Goal: Task Accomplishment & Management: Complete application form

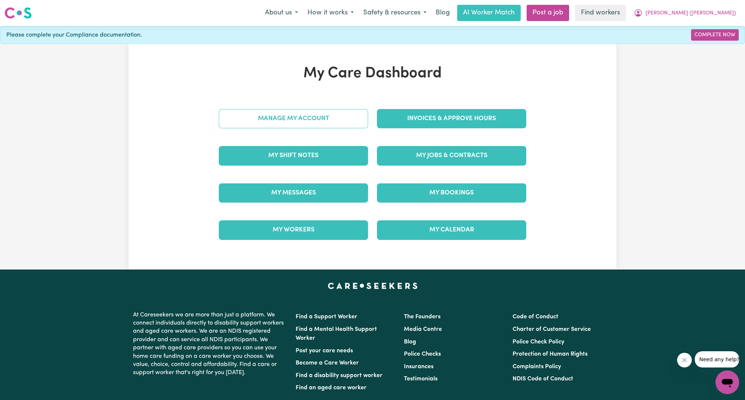
click at [332, 111] on link "Manage My Account" at bounding box center [293, 118] width 149 height 19
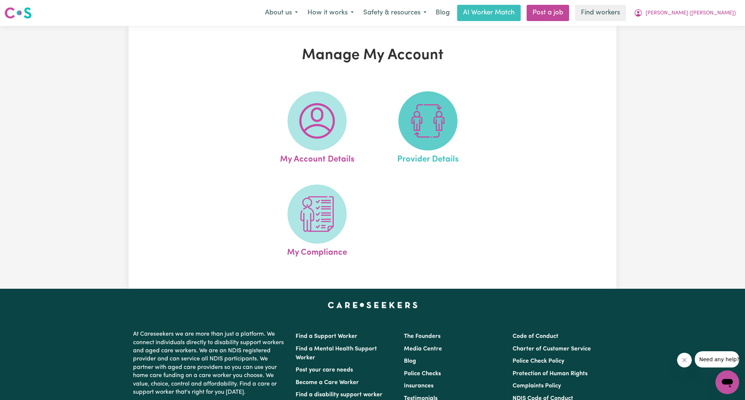
click at [421, 124] on img at bounding box center [427, 120] width 35 height 35
select select "NDIS_FUNDING_PLAN_MANAGED"
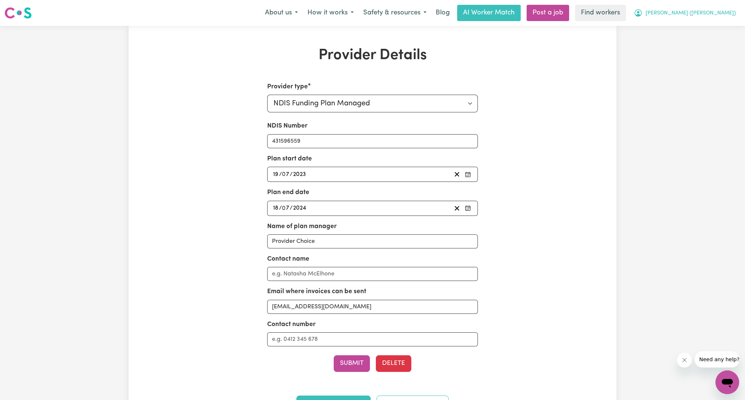
click at [708, 15] on span "[PERSON_NAME] ([PERSON_NAME])" at bounding box center [691, 13] width 90 height 8
click at [702, 21] on div "About us How it works Safety & resources Blog AI Worker Match Post a job Find w…" at bounding box center [500, 13] width 481 height 16
click at [702, 17] on span "[PERSON_NAME] ([PERSON_NAME])" at bounding box center [691, 13] width 90 height 8
click at [696, 29] on link "My Dashboard" at bounding box center [711, 29] width 58 height 14
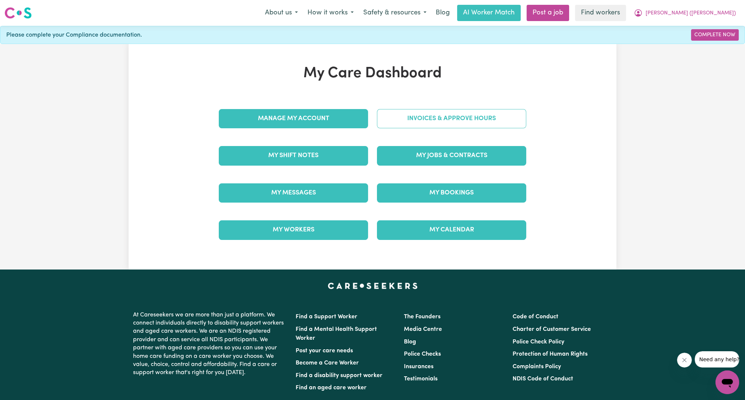
click at [509, 120] on link "Invoices & Approve Hours" at bounding box center [451, 118] width 149 height 19
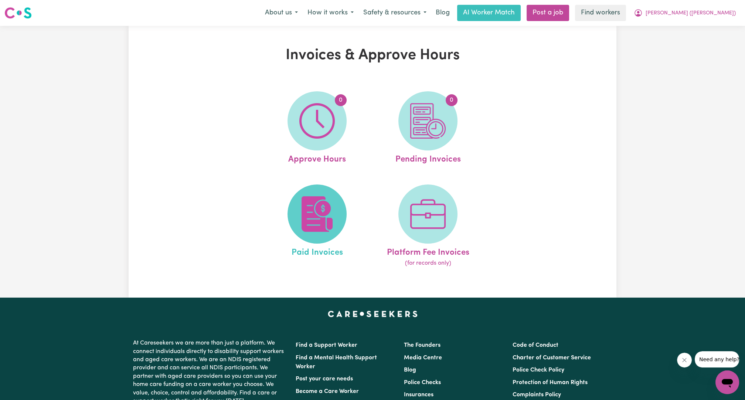
click at [321, 211] on img at bounding box center [317, 213] width 35 height 35
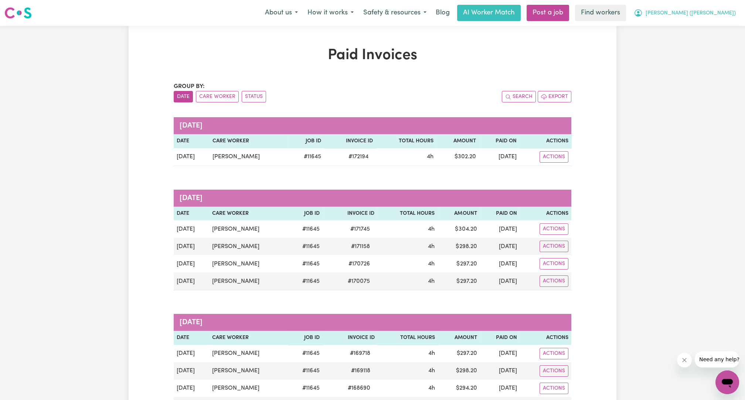
click at [705, 17] on button "[PERSON_NAME] ([PERSON_NAME])" at bounding box center [685, 13] width 112 height 16
click at [692, 29] on link "My Dashboard" at bounding box center [711, 29] width 58 height 14
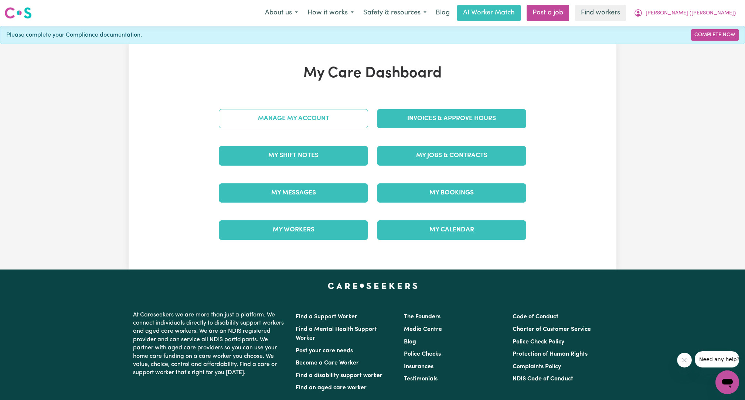
click at [328, 115] on link "Manage My Account" at bounding box center [293, 118] width 149 height 19
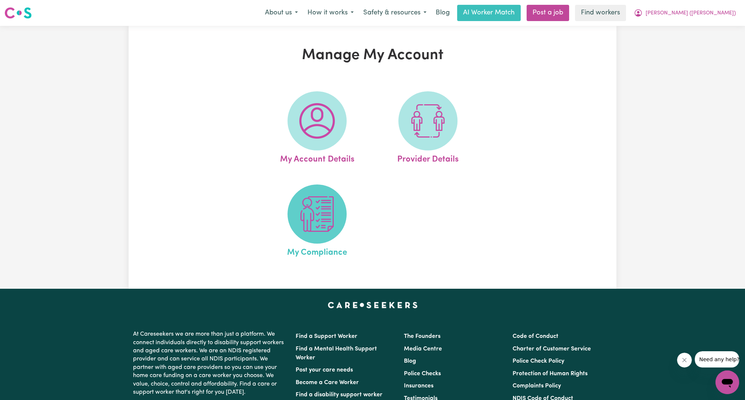
click at [311, 238] on span at bounding box center [317, 214] width 59 height 59
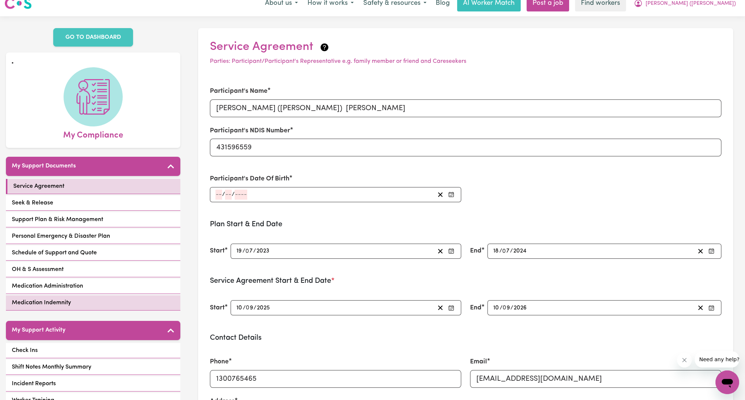
scroll to position [10, 0]
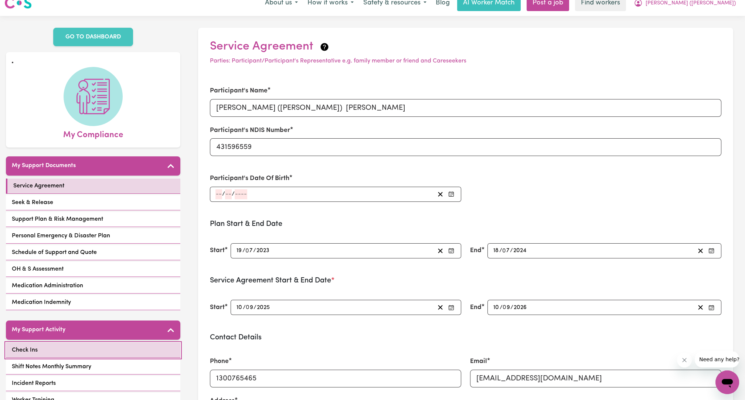
click at [98, 343] on link "Check Ins" at bounding box center [93, 350] width 175 height 15
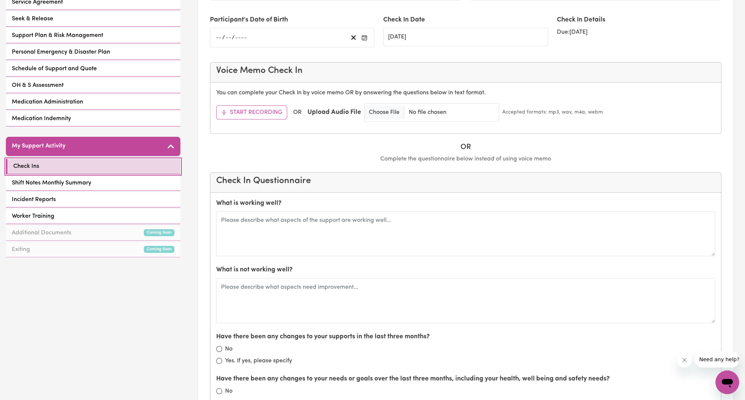
scroll to position [192, 0]
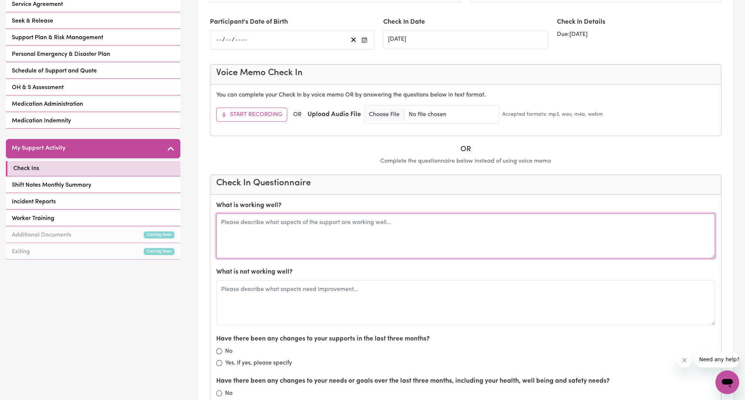
click at [310, 218] on textarea at bounding box center [465, 235] width 499 height 45
type textarea "Yeah pretty well"
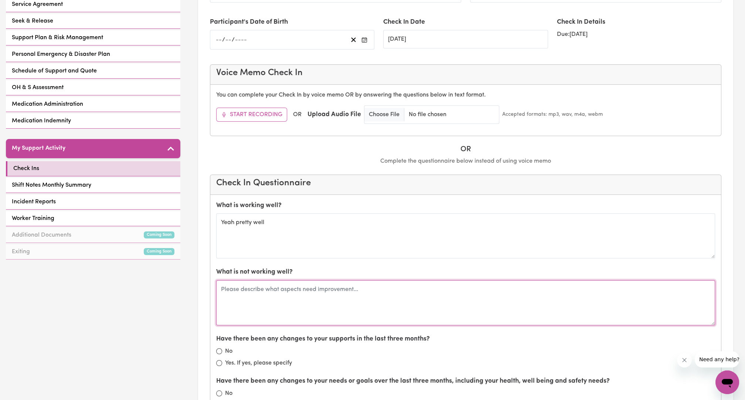
click at [260, 290] on textarea at bounding box center [465, 302] width 499 height 45
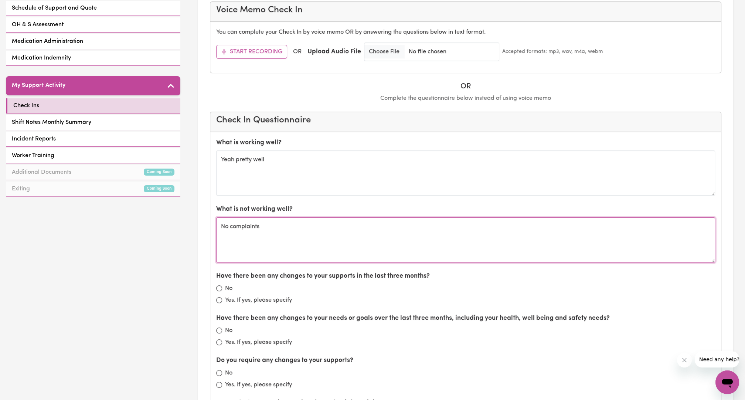
scroll to position [254, 0]
type textarea "No complaints"
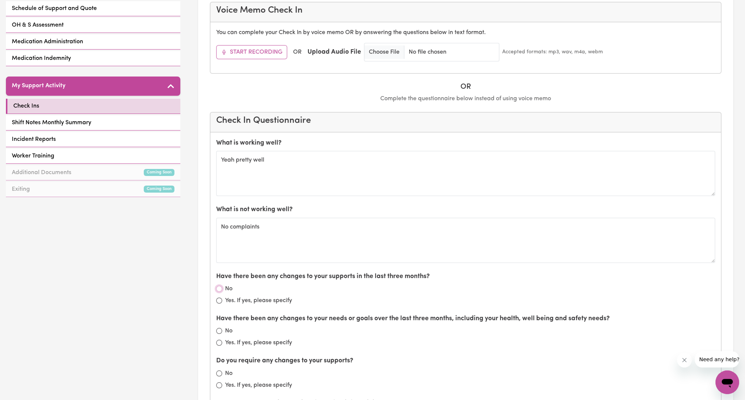
click at [221, 286] on input "No" at bounding box center [219, 289] width 6 height 6
radio input "true"
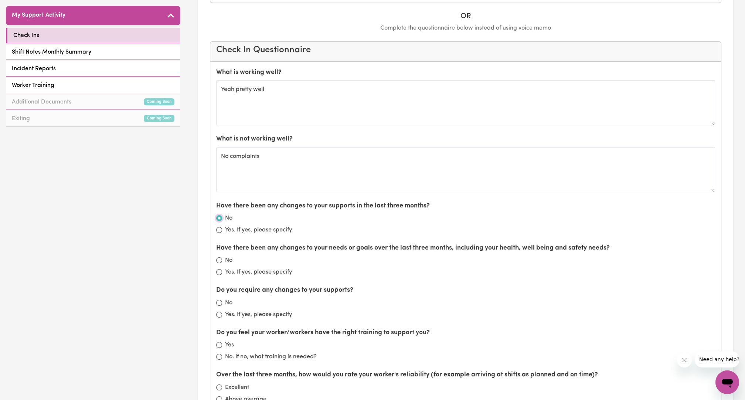
scroll to position [325, 0]
click at [219, 257] on input "No" at bounding box center [219, 260] width 6 height 6
radio input "true"
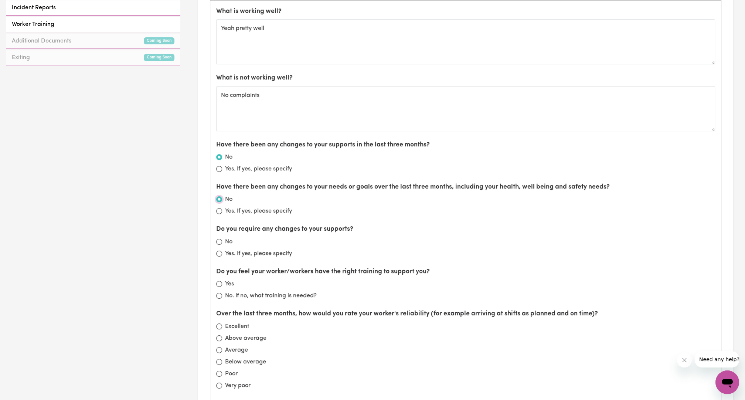
scroll to position [386, 0]
click at [219, 238] on input "No" at bounding box center [219, 241] width 6 height 6
radio input "true"
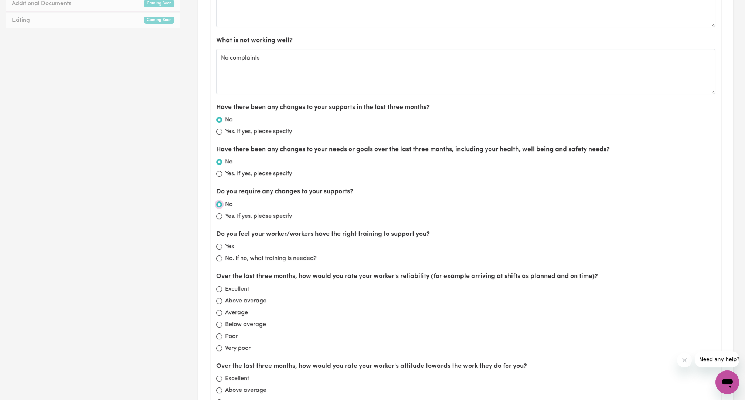
scroll to position [424, 0]
click at [219, 244] on input "Yes" at bounding box center [219, 246] width 6 height 6
radio input "true"
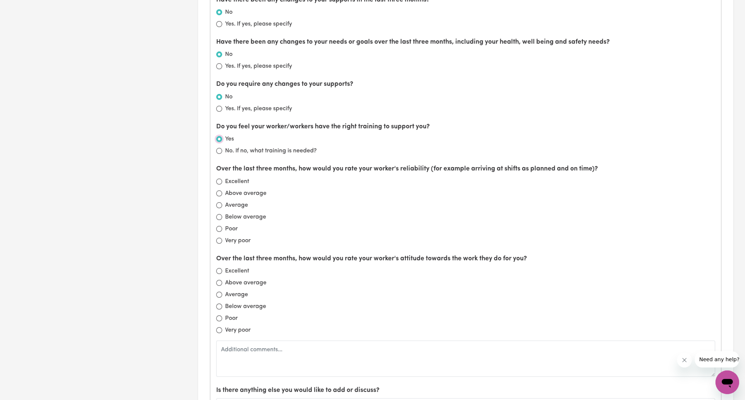
scroll to position [527, 0]
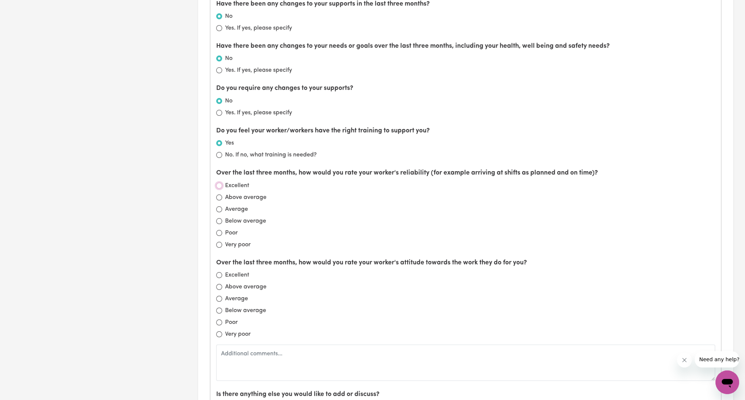
click at [221, 183] on input "Excellent" at bounding box center [219, 186] width 6 height 6
radio input "true"
click at [219, 273] on input "Excellent" at bounding box center [219, 275] width 6 height 6
radio input "true"
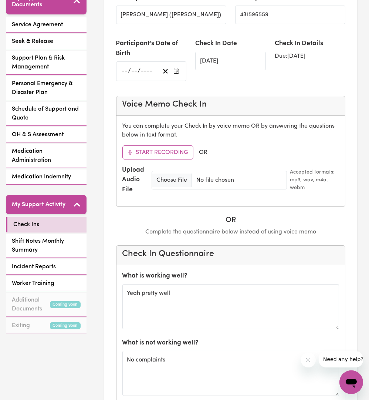
scroll to position [188, 0]
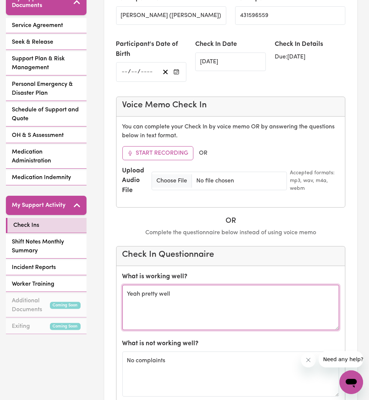
click at [173, 285] on textarea "Yeah pretty well" at bounding box center [230, 307] width 217 height 45
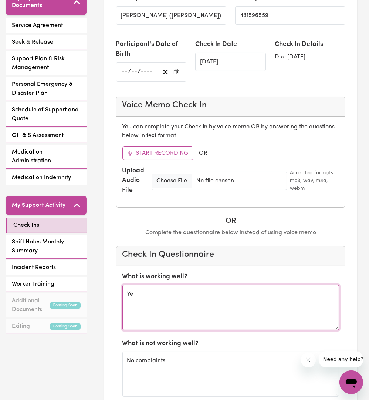
type textarea "Y"
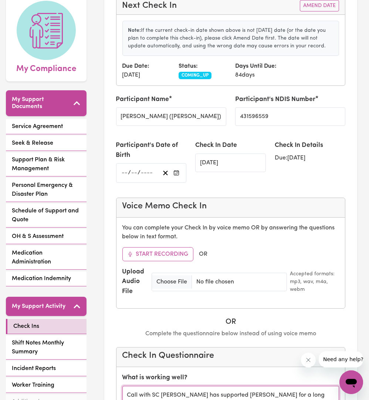
scroll to position [87, 0]
type textarea "Call with SC [PERSON_NAME] has supported [PERSON_NAME] for a long time so it's …"
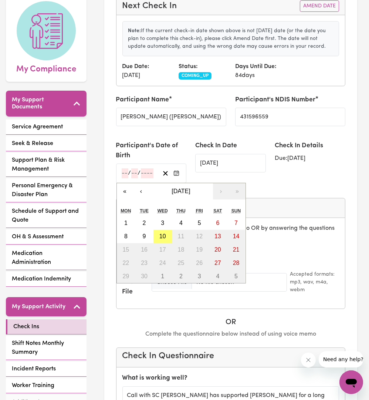
click at [125, 168] on input "number" at bounding box center [125, 173] width 7 height 10
click at [128, 183] on button "«" at bounding box center [125, 191] width 16 height 16
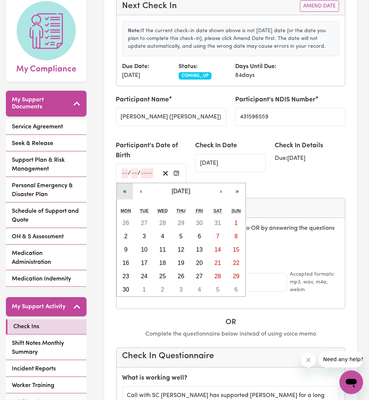
click at [128, 183] on button "«" at bounding box center [125, 191] width 16 height 16
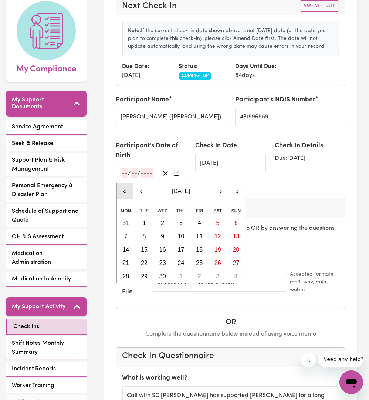
click at [128, 183] on button "«" at bounding box center [125, 191] width 16 height 16
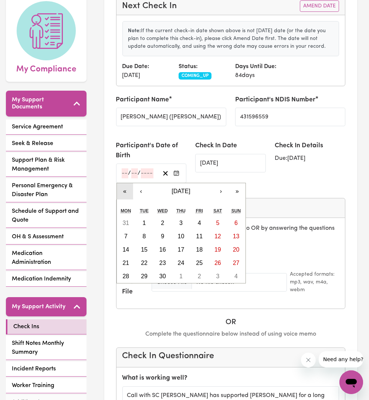
click at [128, 183] on button "«" at bounding box center [125, 191] width 16 height 16
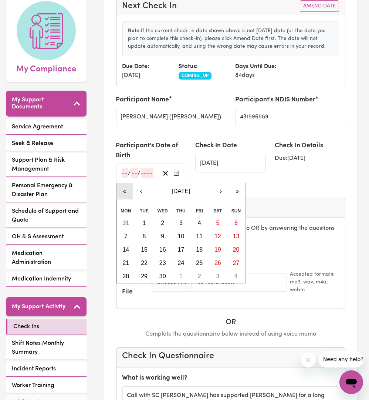
click at [128, 183] on button "«" at bounding box center [125, 191] width 16 height 16
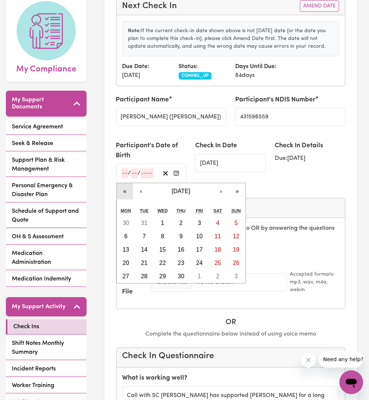
click at [128, 183] on button "«" at bounding box center [125, 191] width 16 height 16
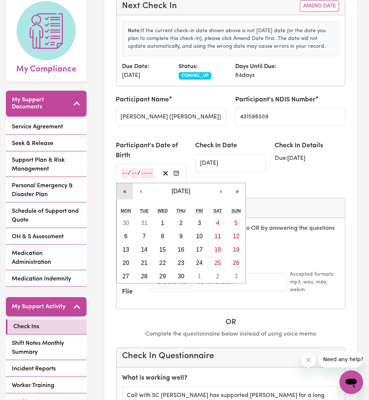
click at [128, 183] on button "«" at bounding box center [125, 191] width 16 height 16
click at [141, 183] on button "‹" at bounding box center [141, 191] width 16 height 16
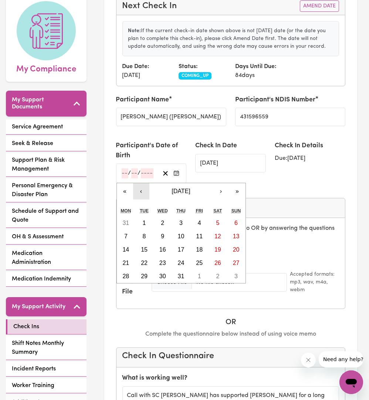
click at [141, 183] on button "‹" at bounding box center [141, 191] width 16 height 16
click at [226, 243] on button "20" at bounding box center [218, 249] width 18 height 13
type input "[DATE]"
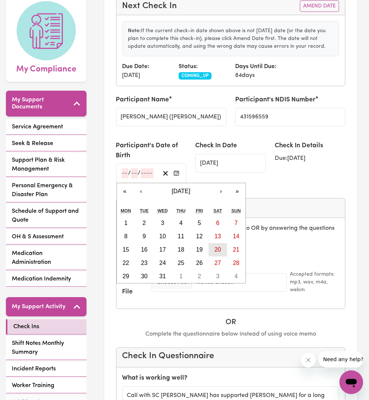
type input "20"
type input "5"
type input "1995"
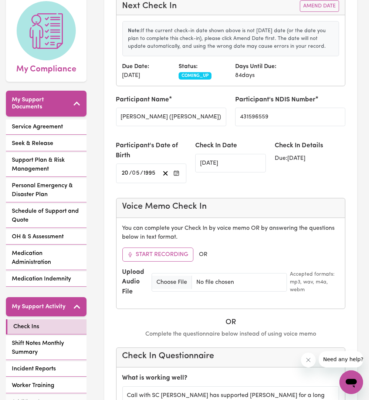
scroll to position [0, 0]
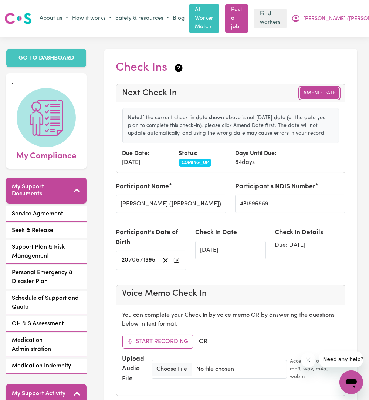
click at [323, 87] on button "Amend Date" at bounding box center [319, 92] width 39 height 11
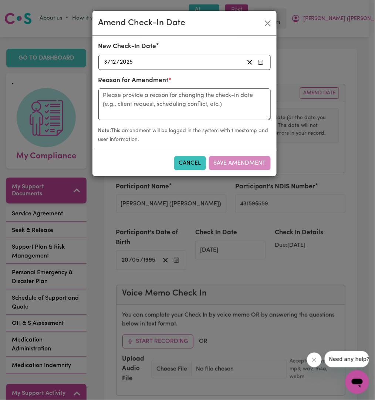
click at [163, 59] on div "[DATE] [DATE]" at bounding box center [173, 62] width 141 height 10
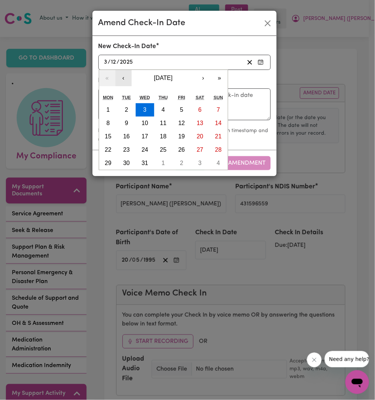
click at [118, 75] on button "‹" at bounding box center [123, 78] width 16 height 16
click at [119, 75] on button "‹" at bounding box center [123, 78] width 16 height 16
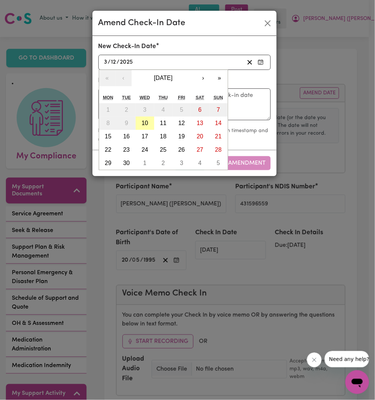
click at [146, 122] on abbr "10" at bounding box center [145, 123] width 7 height 6
type input "[DATE]"
type input "10"
type input "9"
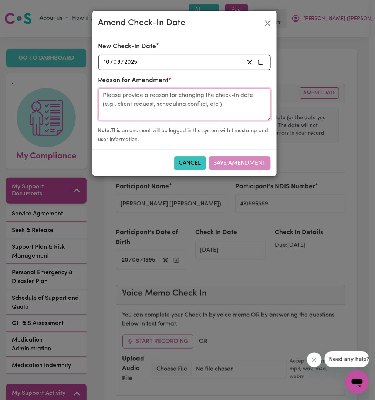
click at [153, 105] on textarea at bounding box center [184, 104] width 172 height 32
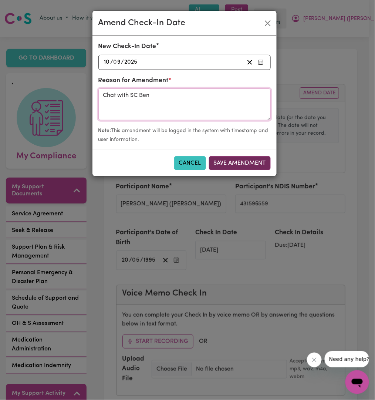
type textarea "Chat with SC Ben"
click at [237, 161] on button "Save Amendment" at bounding box center [240, 163] width 62 height 14
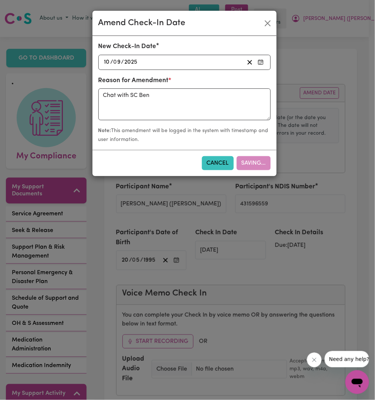
type input "[DATE]"
radio input "false"
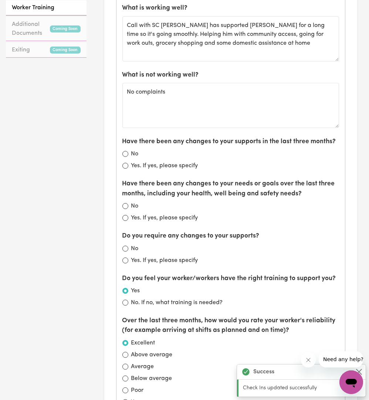
scroll to position [464, 0]
click at [128, 150] on div "No" at bounding box center [230, 154] width 217 height 9
click at [123, 151] on input "No" at bounding box center [125, 154] width 6 height 6
radio input "true"
click at [123, 200] on div "Have there been any changes to your needs or goals over the last three months, …" at bounding box center [230, 200] width 217 height 43
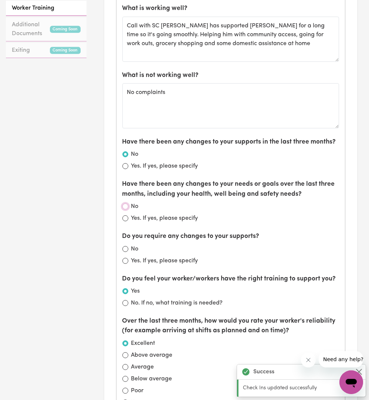
click at [124, 203] on input "No" at bounding box center [125, 206] width 6 height 6
radio input "true"
click at [125, 246] on input "No" at bounding box center [125, 249] width 6 height 6
radio input "true"
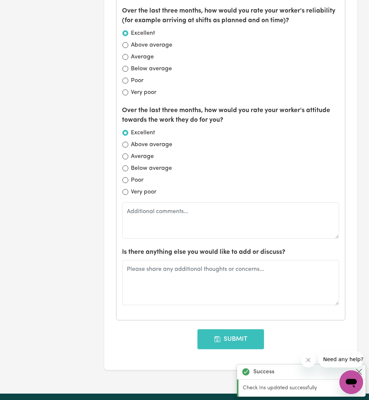
scroll to position [810, 0]
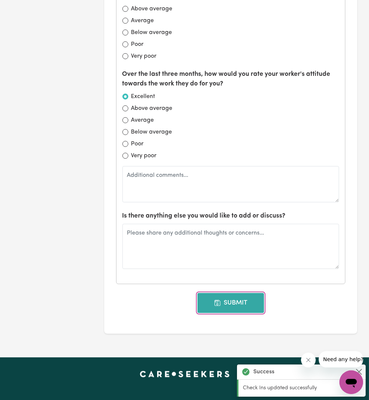
click at [224, 293] on button "Submit" at bounding box center [230, 303] width 67 height 20
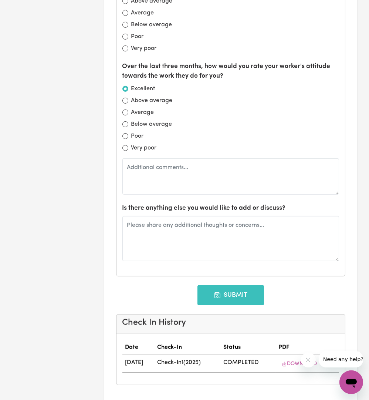
type input "[DATE]"
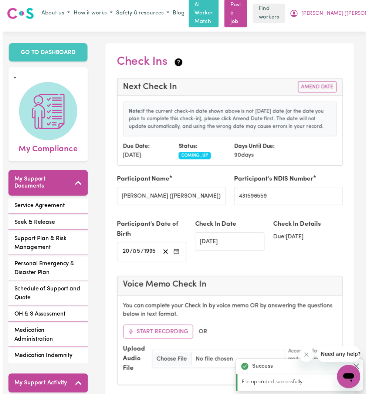
scroll to position [0, 0]
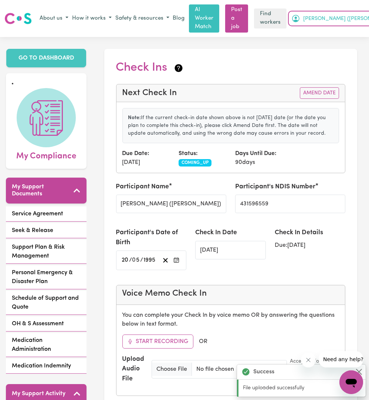
click at [352, 15] on span "[PERSON_NAME] ([PERSON_NAME])" at bounding box center [348, 19] width 90 height 8
click at [338, 30] on link "My Dashboard" at bounding box center [365, 33] width 58 height 14
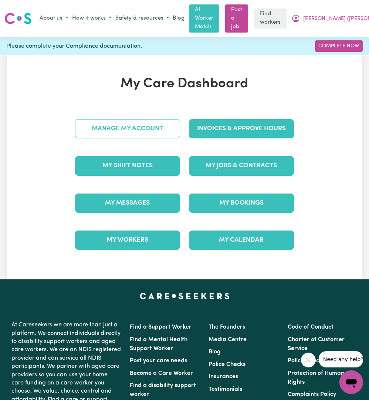
click at [146, 125] on link "Manage My Account" at bounding box center [127, 128] width 105 height 19
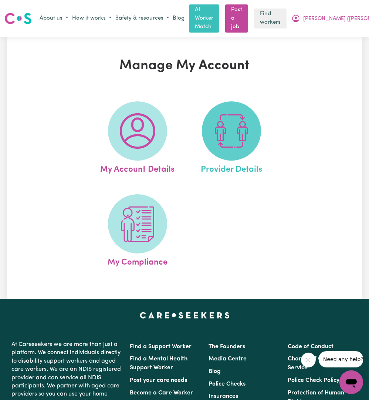
click at [237, 114] on img at bounding box center [231, 130] width 35 height 35
select select "NDIS_FUNDING_PLAN_MANAGED"
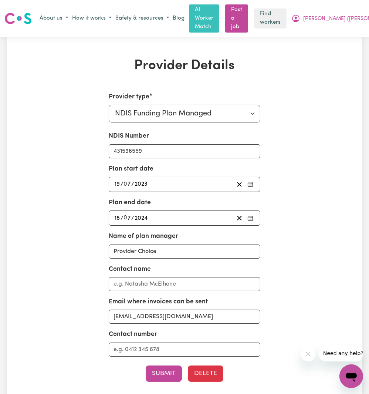
click at [184, 182] on div "[DATE] 19 / 0 7 / 2023" at bounding box center [185, 184] width 152 height 15
click at [182, 179] on div "[DATE] 19 / 0 7 / 2023" at bounding box center [174, 184] width 121 height 10
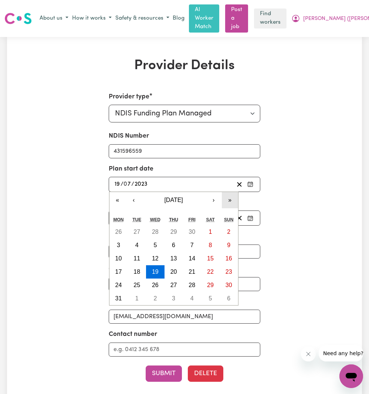
click at [228, 193] on button "»" at bounding box center [230, 200] width 16 height 16
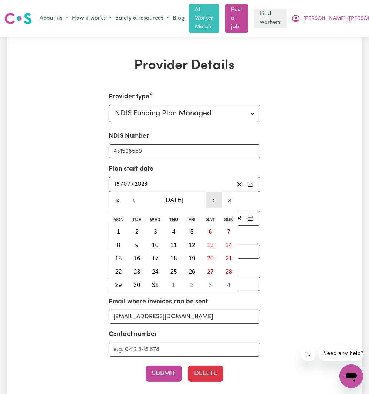
click at [217, 193] on button "›" at bounding box center [214, 200] width 16 height 16
click at [153, 242] on abbr "9" at bounding box center [154, 245] width 3 height 6
type input "[DATE]"
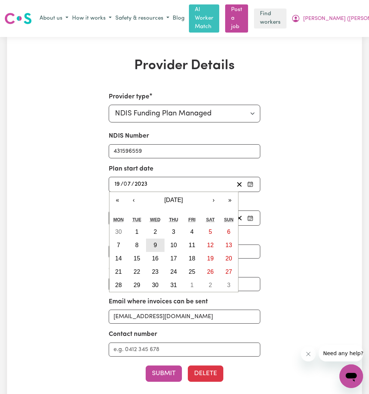
type input "9"
type input "10"
type input "2024"
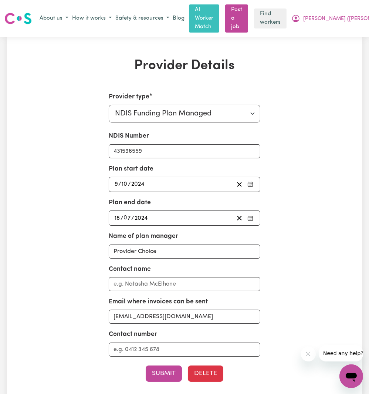
click at [159, 180] on div "[DATE] [DATE]" at bounding box center [174, 184] width 121 height 10
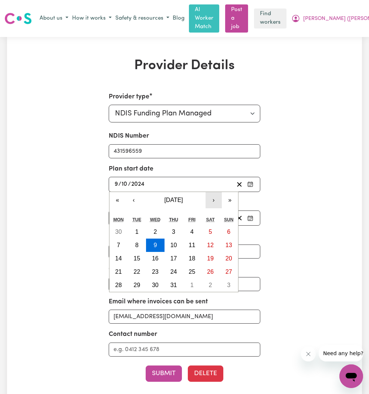
click at [220, 193] on button "›" at bounding box center [214, 200] width 16 height 16
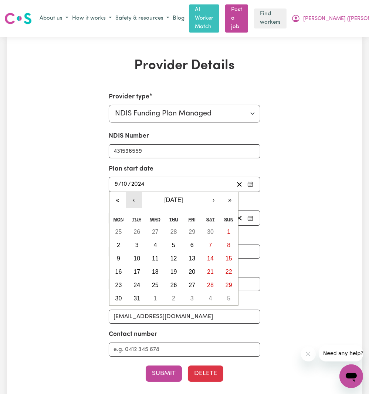
click at [128, 192] on button "‹" at bounding box center [134, 200] width 16 height 16
click at [139, 195] on button "‹" at bounding box center [134, 200] width 16 height 16
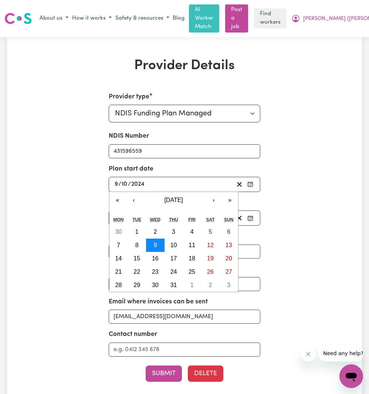
click at [161, 238] on button "9" at bounding box center [155, 244] width 18 height 13
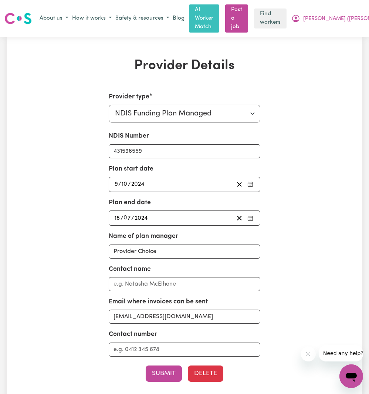
click at [176, 213] on div "[DATE] 18 / 0 7 / 2024" at bounding box center [174, 218] width 121 height 10
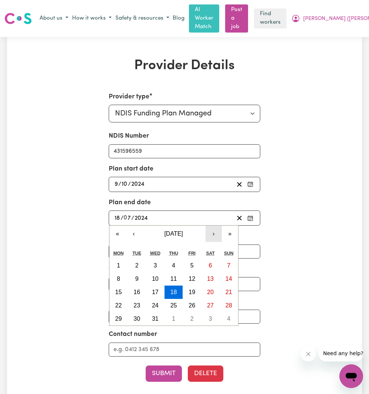
click at [211, 231] on button "›" at bounding box center [214, 234] width 16 height 16
click at [210, 226] on button "›" at bounding box center [214, 234] width 16 height 16
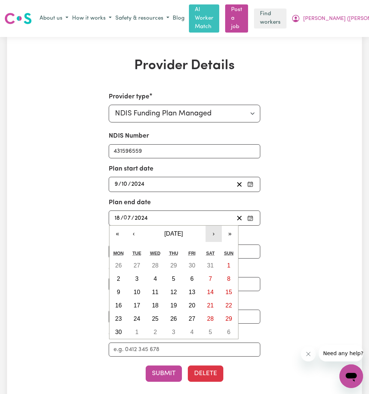
click at [210, 226] on button "›" at bounding box center [214, 234] width 16 height 16
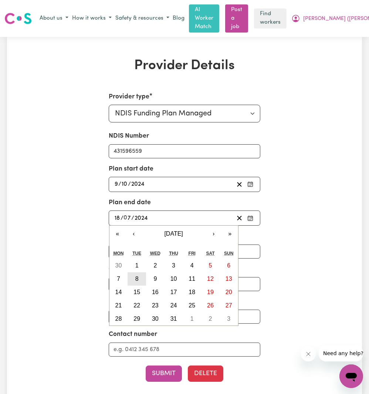
click at [140, 272] on button "8" at bounding box center [137, 278] width 18 height 13
type input "[DATE]"
type input "8"
type input "10"
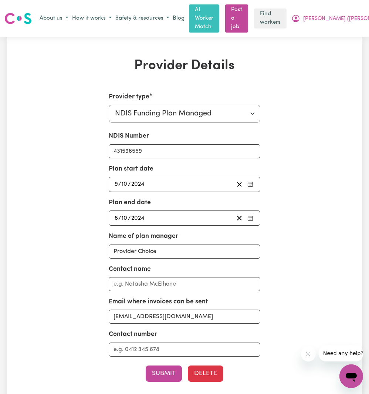
click at [216, 213] on div "[DATE] [DATE]" at bounding box center [174, 218] width 121 height 10
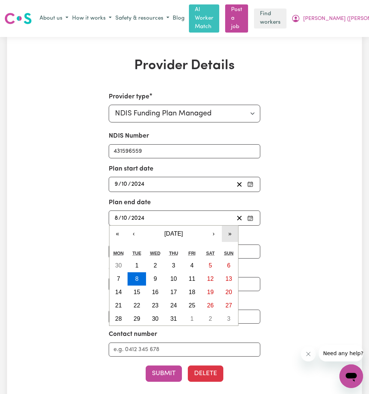
click at [229, 226] on button "»" at bounding box center [230, 234] width 16 height 16
click at [156, 275] on abbr "8" at bounding box center [154, 278] width 3 height 6
type input "[DATE]"
type input "2025"
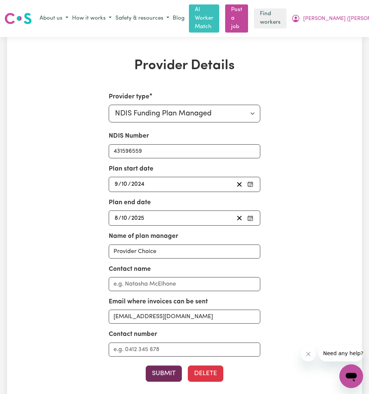
click at [166, 365] on button "Submit" at bounding box center [164, 373] width 36 height 16
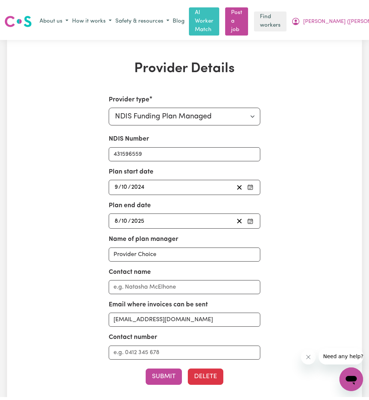
scroll to position [0, 0]
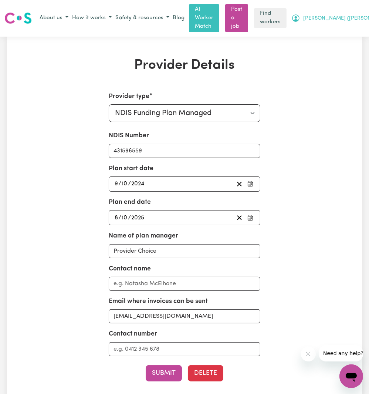
click at [325, 12] on button "[PERSON_NAME] ([PERSON_NAME])" at bounding box center [343, 18] width 106 height 13
click at [336, 42] on link "Logout" at bounding box center [365, 47] width 58 height 14
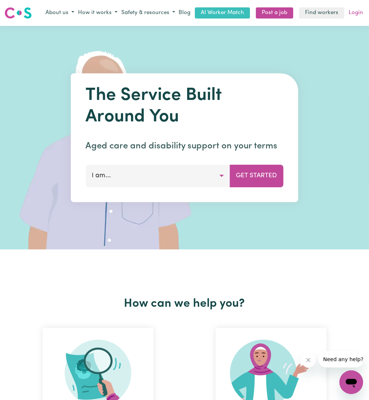
click at [356, 10] on link "Login" at bounding box center [355, 12] width 17 height 11
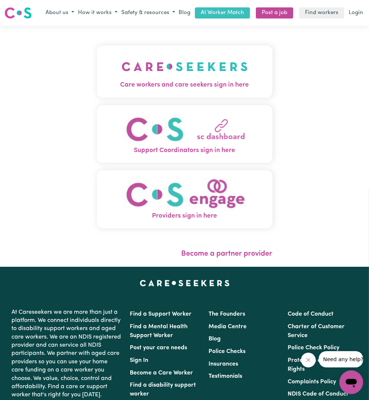
click at [181, 86] on span "Care workers and care seekers sign in here" at bounding box center [185, 85] width 176 height 10
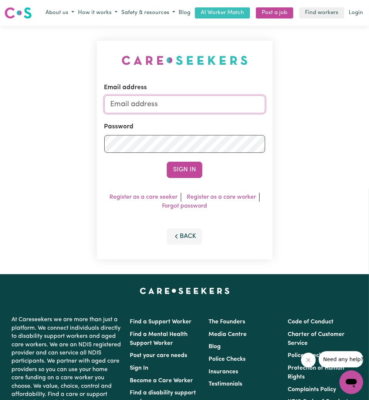
click at [186, 109] on input "Email address" at bounding box center [184, 104] width 161 height 18
drag, startPoint x: 148, startPoint y: 105, endPoint x: 280, endPoint y: 122, distance: 133.5
click at [280, 122] on div "Email address [EMAIL_ADDRESS][PERSON_NAME][DOMAIN_NAME] Password Sign In Regist…" at bounding box center [184, 150] width 369 height 248
type input "[EMAIL_ADDRESS][DOMAIN_NAME]"
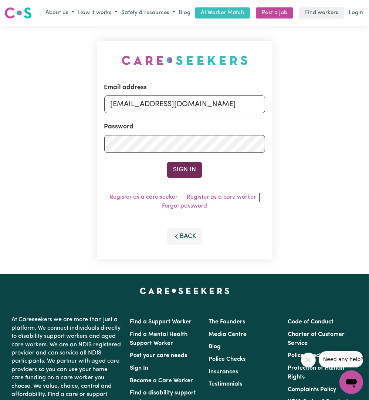
click at [177, 173] on button "Sign In" at bounding box center [184, 170] width 35 height 16
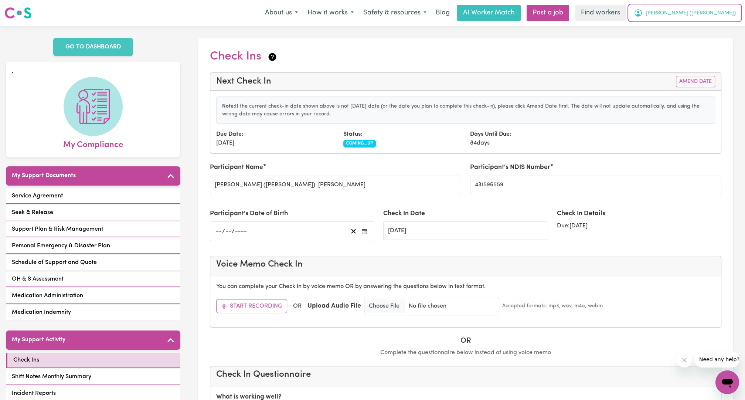
click at [710, 13] on span "[PERSON_NAME] ([PERSON_NAME])" at bounding box center [691, 13] width 90 height 8
click at [694, 31] on link "My Dashboard" at bounding box center [711, 29] width 58 height 14
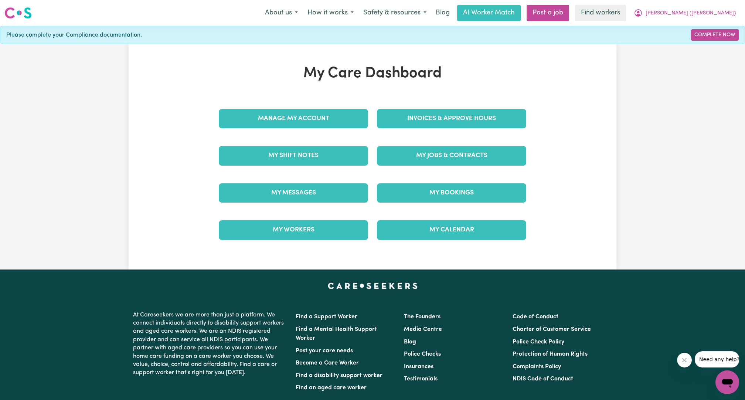
click at [302, 165] on div "My Shift Notes" at bounding box center [293, 155] width 158 height 37
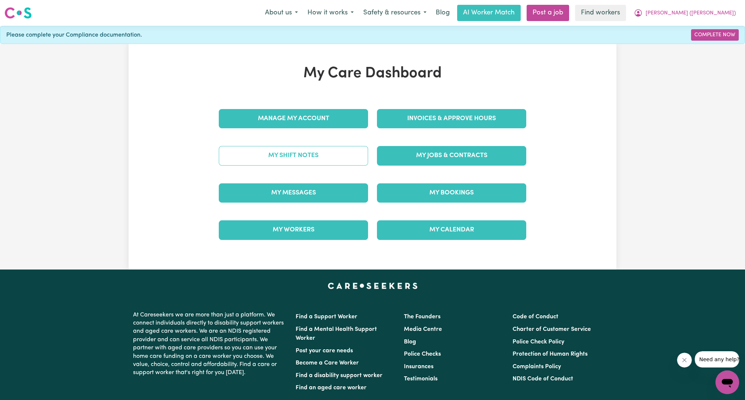
click at [291, 154] on link "My Shift Notes" at bounding box center [293, 155] width 149 height 19
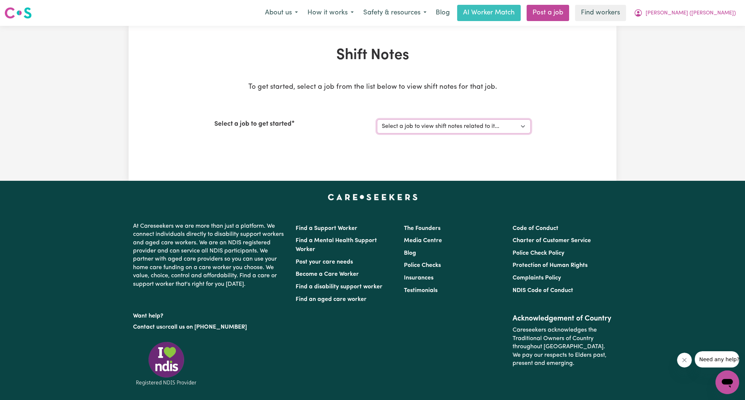
click at [411, 129] on select "Select a job to view shift notes related to it... Support Worker Needed For Com…" at bounding box center [454, 126] width 154 height 14
select select "11645"
click at [377, 119] on select "Select a job to view shift notes related to it... Support Worker Needed For Com…" at bounding box center [454, 126] width 154 height 14
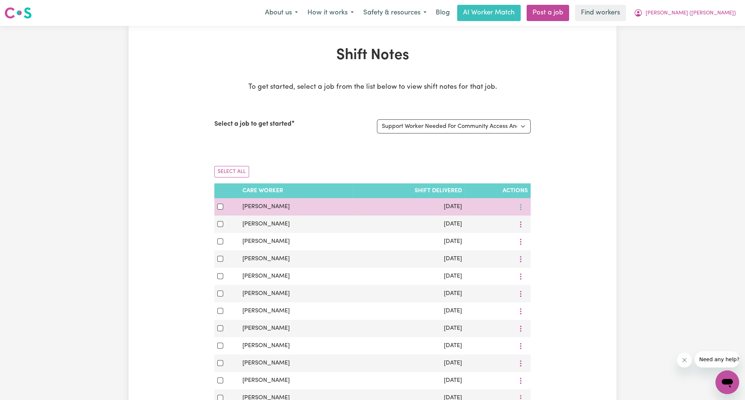
click at [521, 205] on icon "More options" at bounding box center [520, 206] width 7 height 7
click at [531, 217] on link "View Shift Note" at bounding box center [546, 224] width 61 height 15
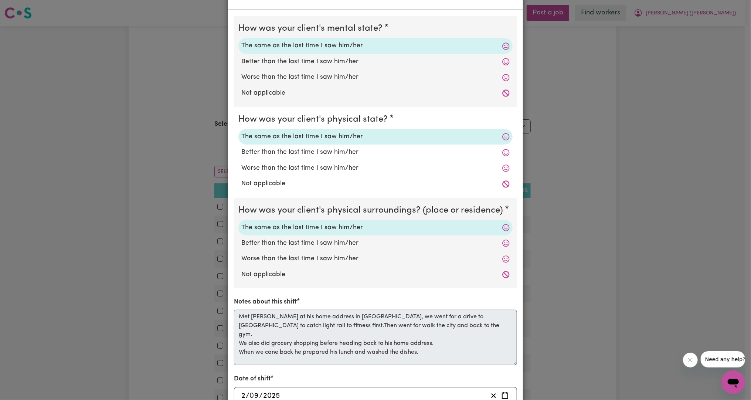
scroll to position [30, 0]
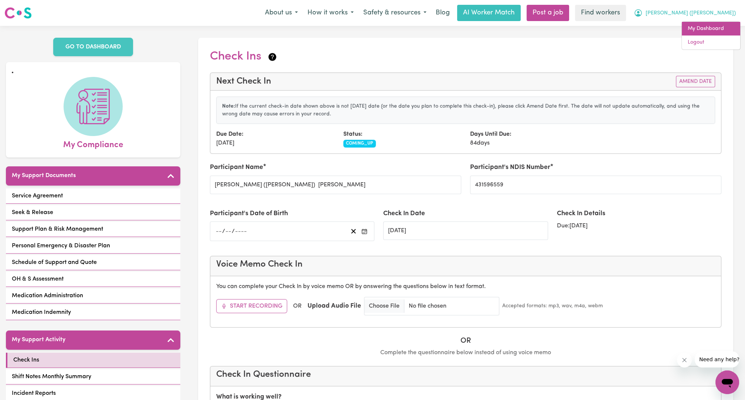
click at [706, 25] on link "My Dashboard" at bounding box center [711, 29] width 58 height 14
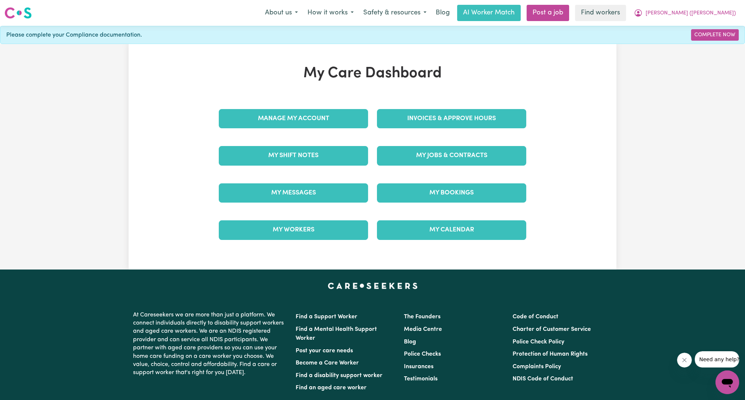
click at [484, 137] on div "My Jobs & Contracts" at bounding box center [452, 155] width 158 height 37
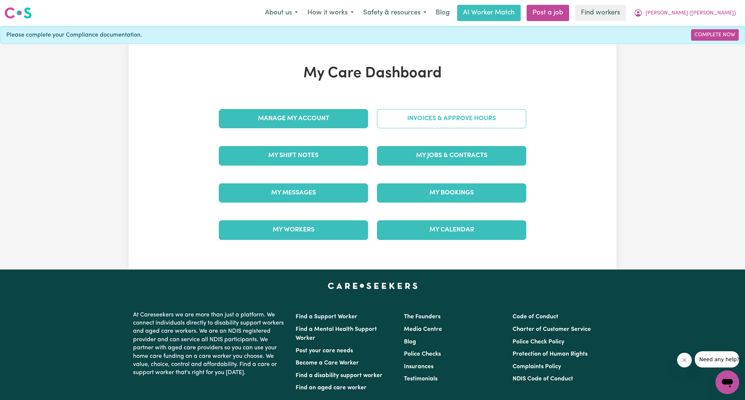
click at [474, 124] on link "Invoices & Approve Hours" at bounding box center [451, 118] width 149 height 19
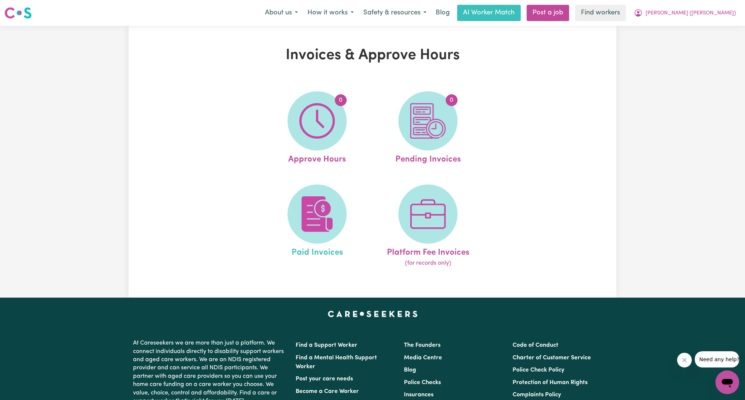
click at [294, 247] on span "Paid Invoices" at bounding box center [316, 252] width 51 height 16
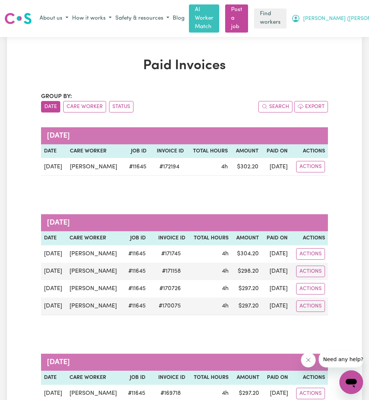
click at [350, 18] on button "[PERSON_NAME] ([PERSON_NAME])" at bounding box center [343, 18] width 106 height 13
click at [344, 28] on link "My Dashboard" at bounding box center [365, 33] width 58 height 14
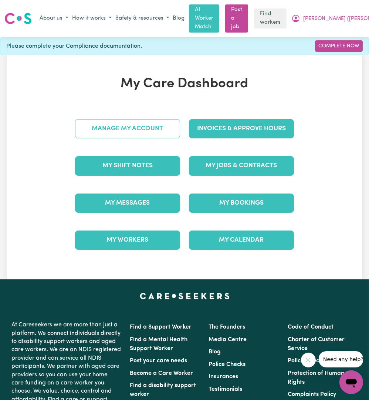
click at [117, 119] on link "Manage My Account" at bounding box center [127, 128] width 105 height 19
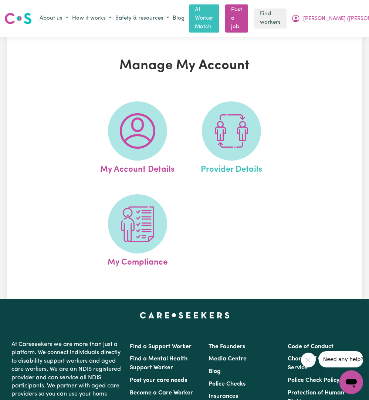
click at [263, 134] on link "Provider Details" at bounding box center [231, 138] width 90 height 75
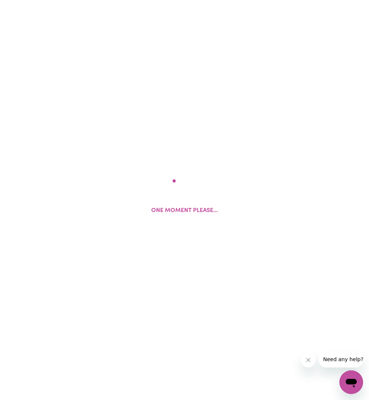
select select "NDIS_FUNDING_PLAN_MANAGED"
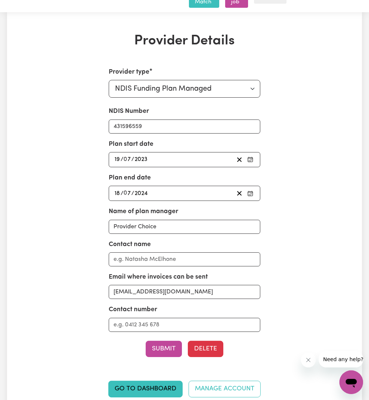
scroll to position [24, 0]
